Goal: Use online tool/utility: Use online tool/utility

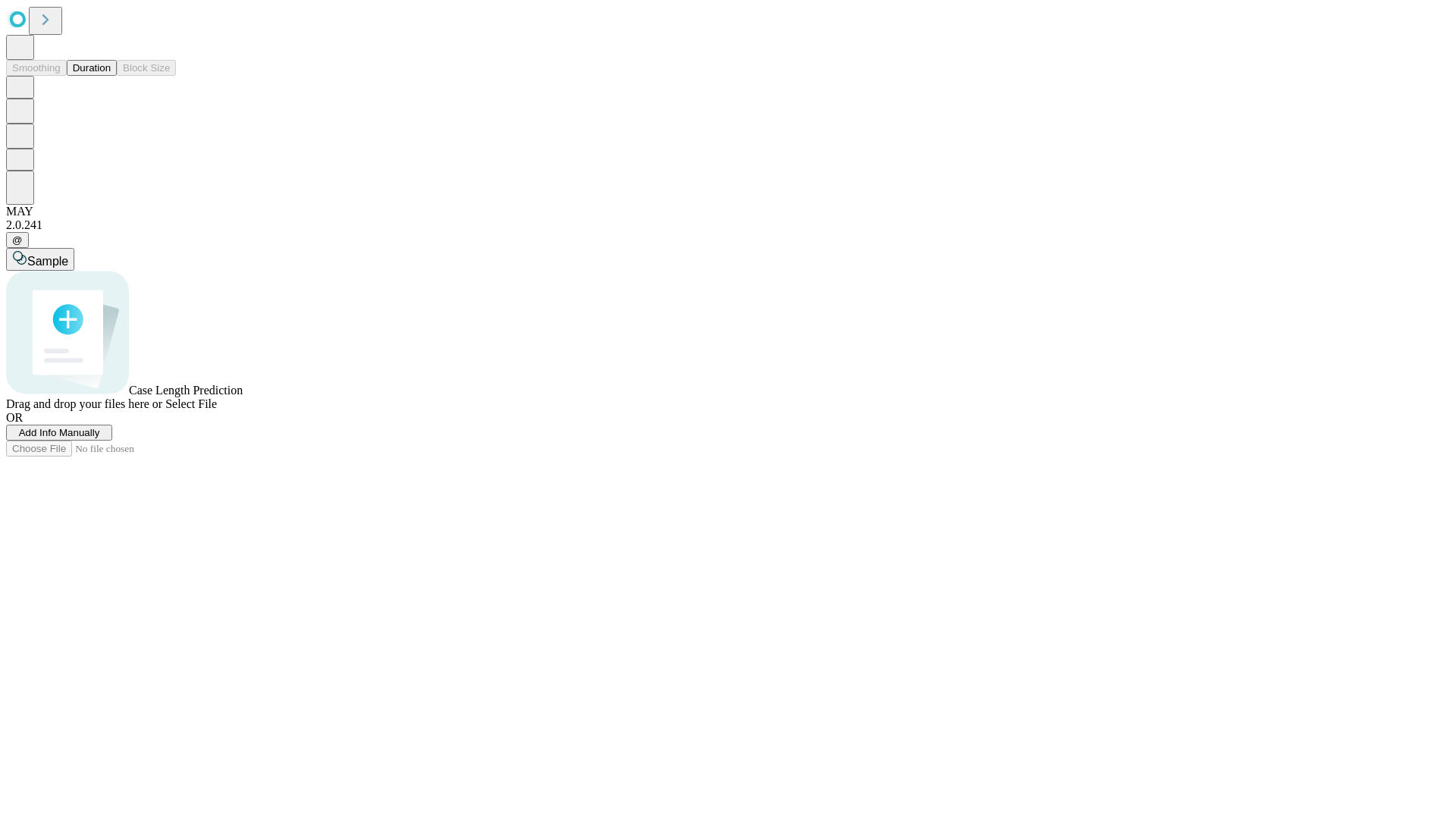
click at [111, 76] on button "Duration" at bounding box center [91, 67] width 50 height 16
click at [100, 438] on span "Add Info Manually" at bounding box center [60, 433] width 81 height 12
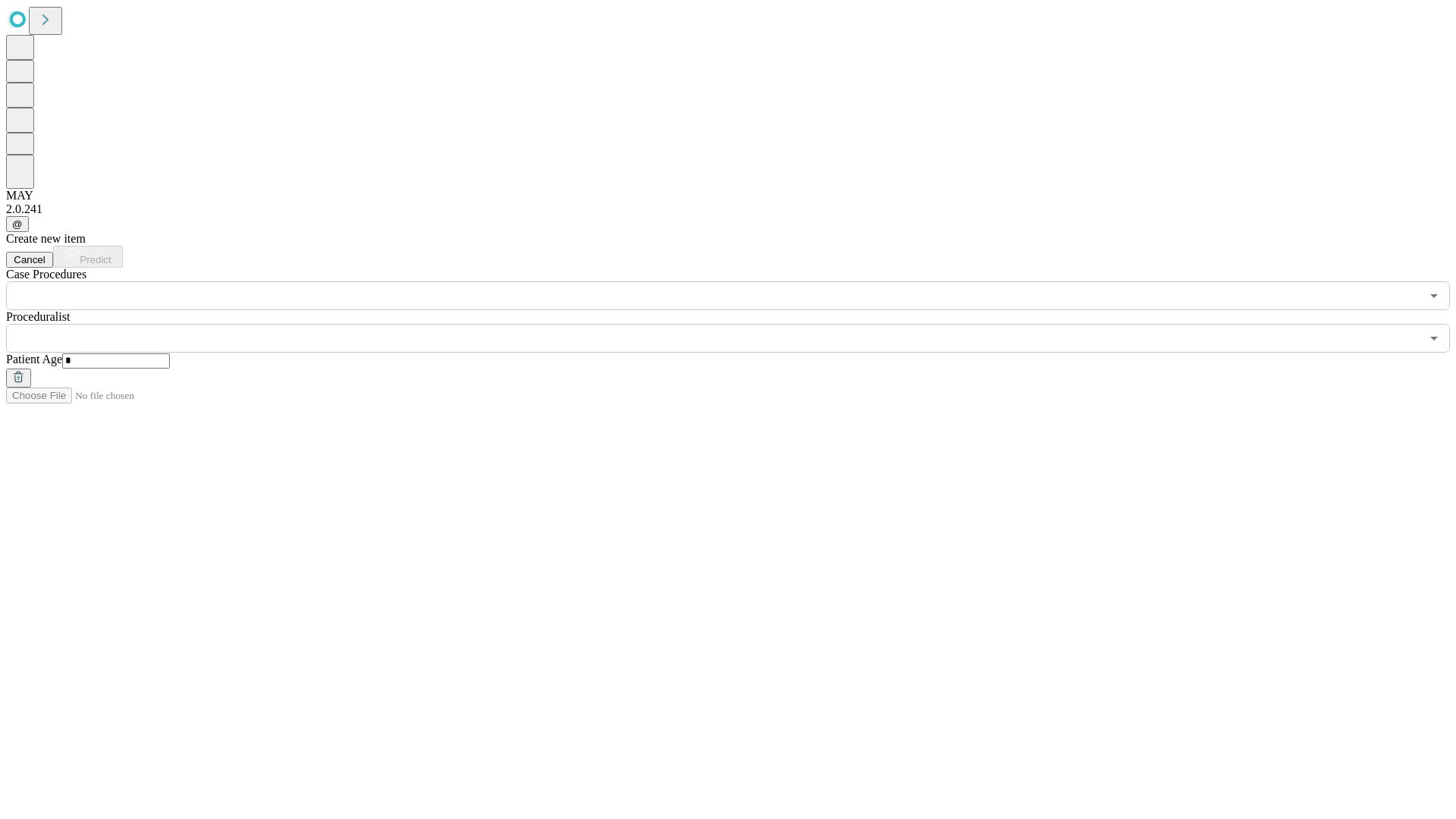
type input "*"
click at [739, 324] on input "text" at bounding box center [713, 338] width 1414 height 29
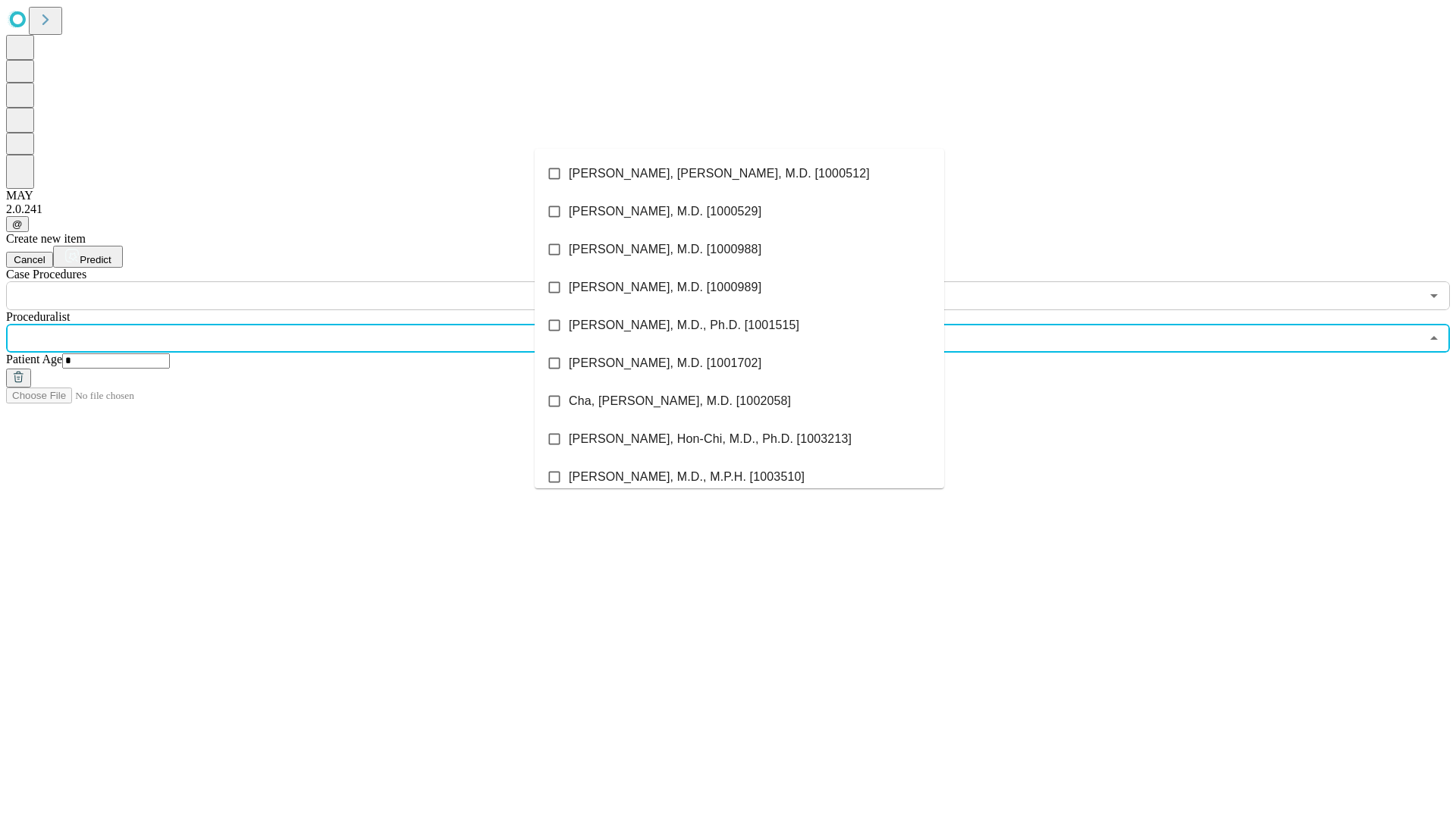
click at [740, 173] on li "[PERSON_NAME], [PERSON_NAME], M.D. [1000512]" at bounding box center [739, 173] width 409 height 38
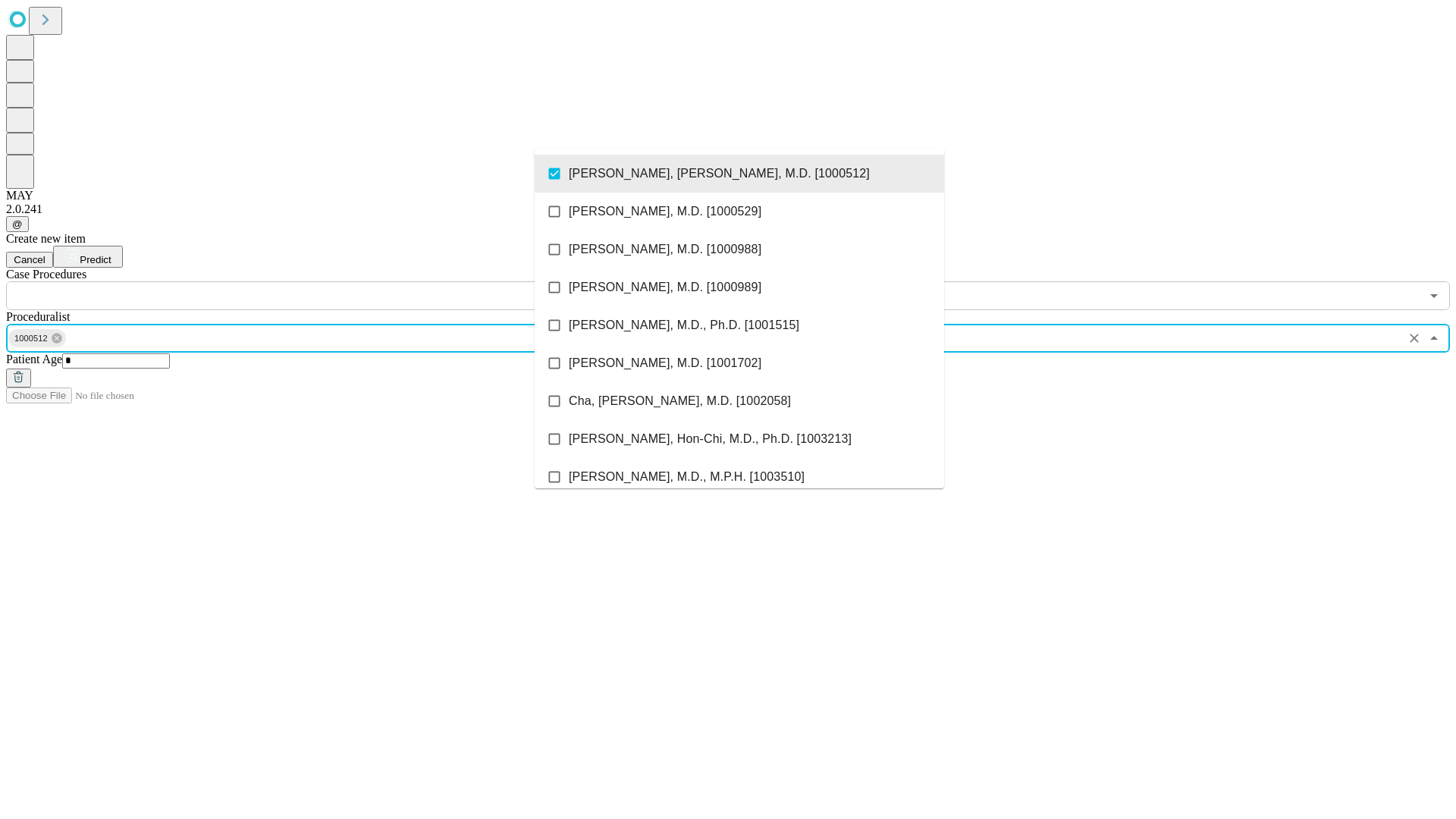
click at [319, 282] on input "text" at bounding box center [713, 296] width 1414 height 29
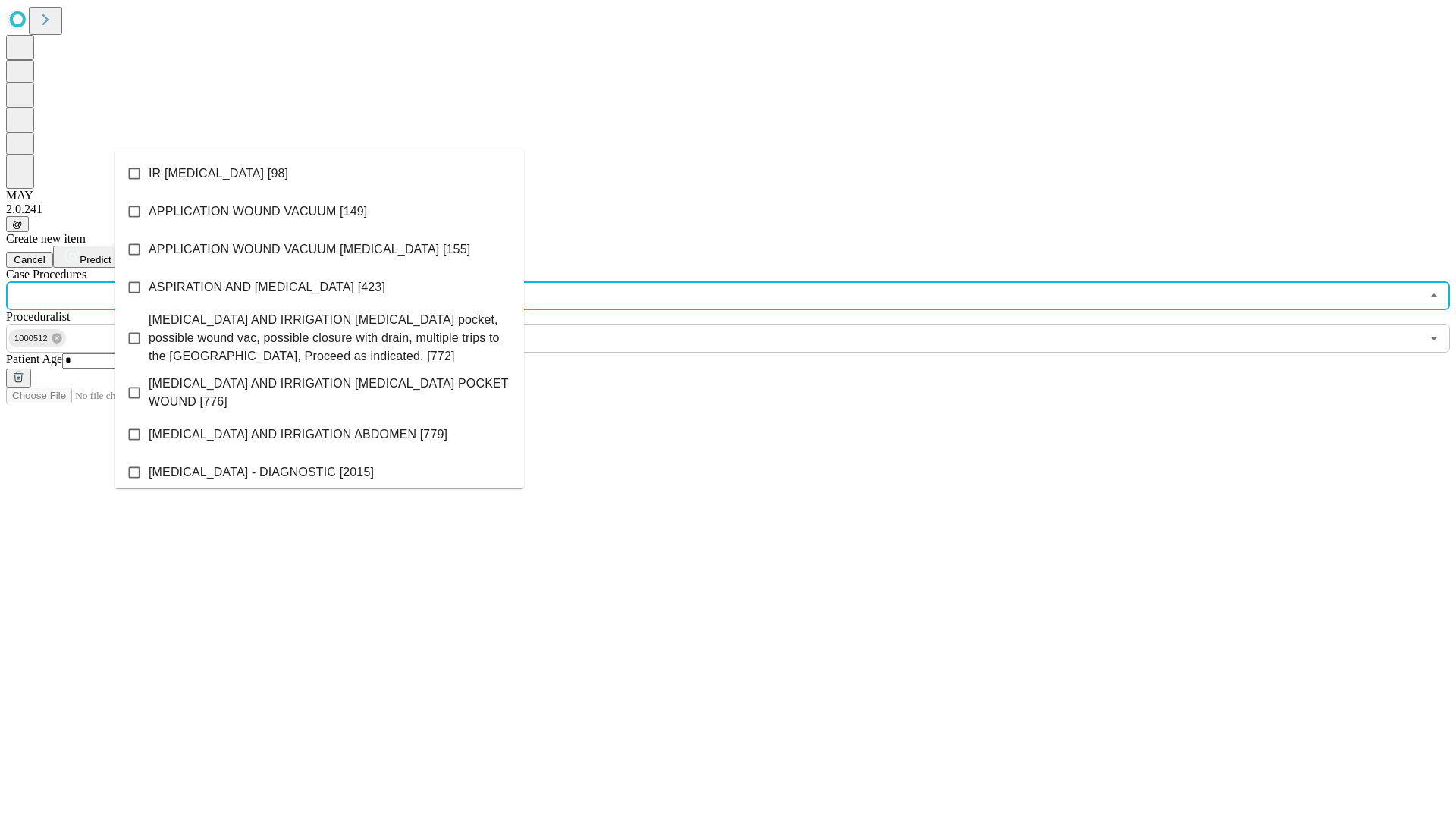
click at [320, 173] on li "IR [MEDICAL_DATA] [98]" at bounding box center [319, 173] width 409 height 38
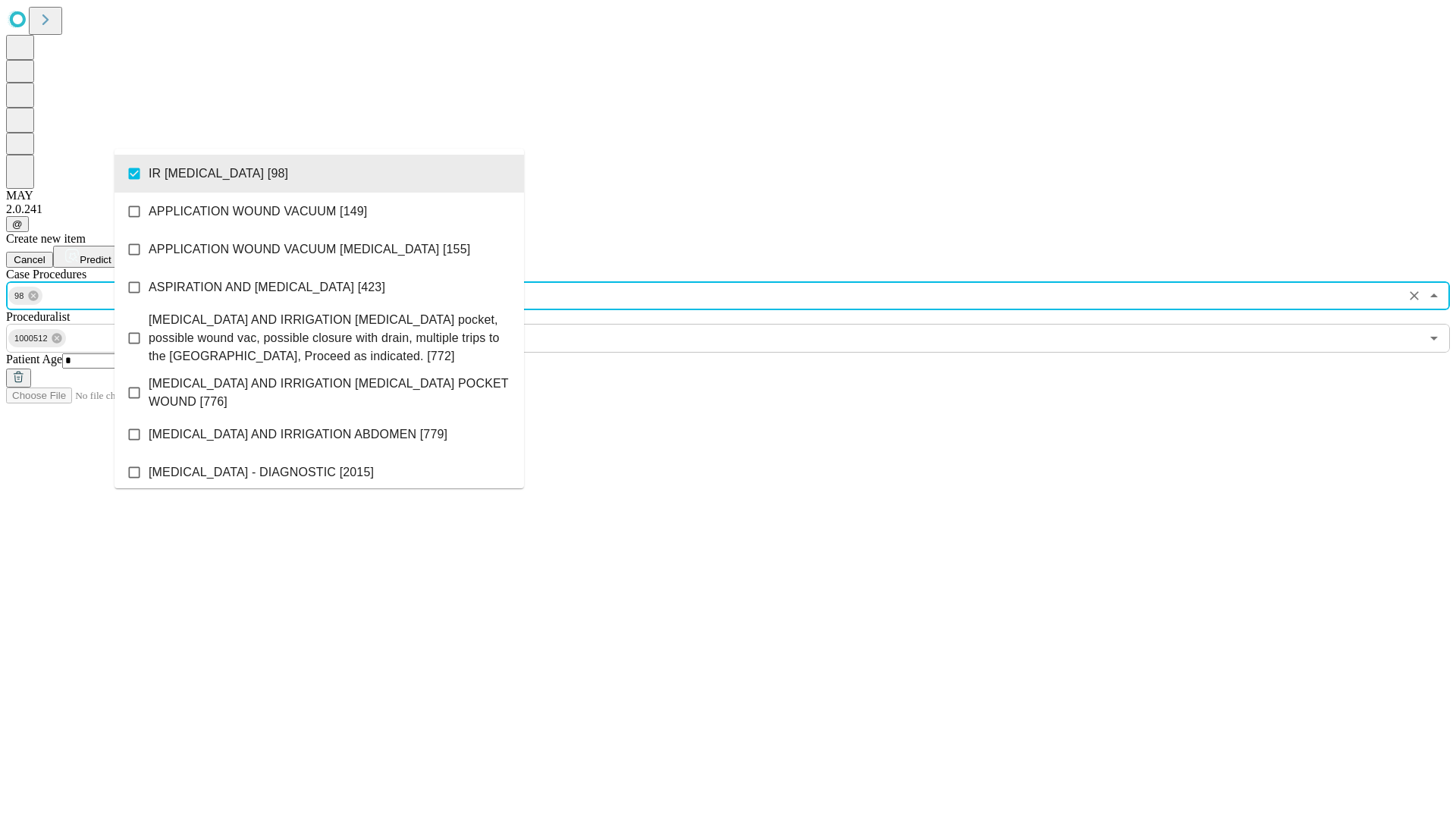
click at [111, 254] on span "Predict" at bounding box center [95, 259] width 31 height 12
